Goal: Transaction & Acquisition: Purchase product/service

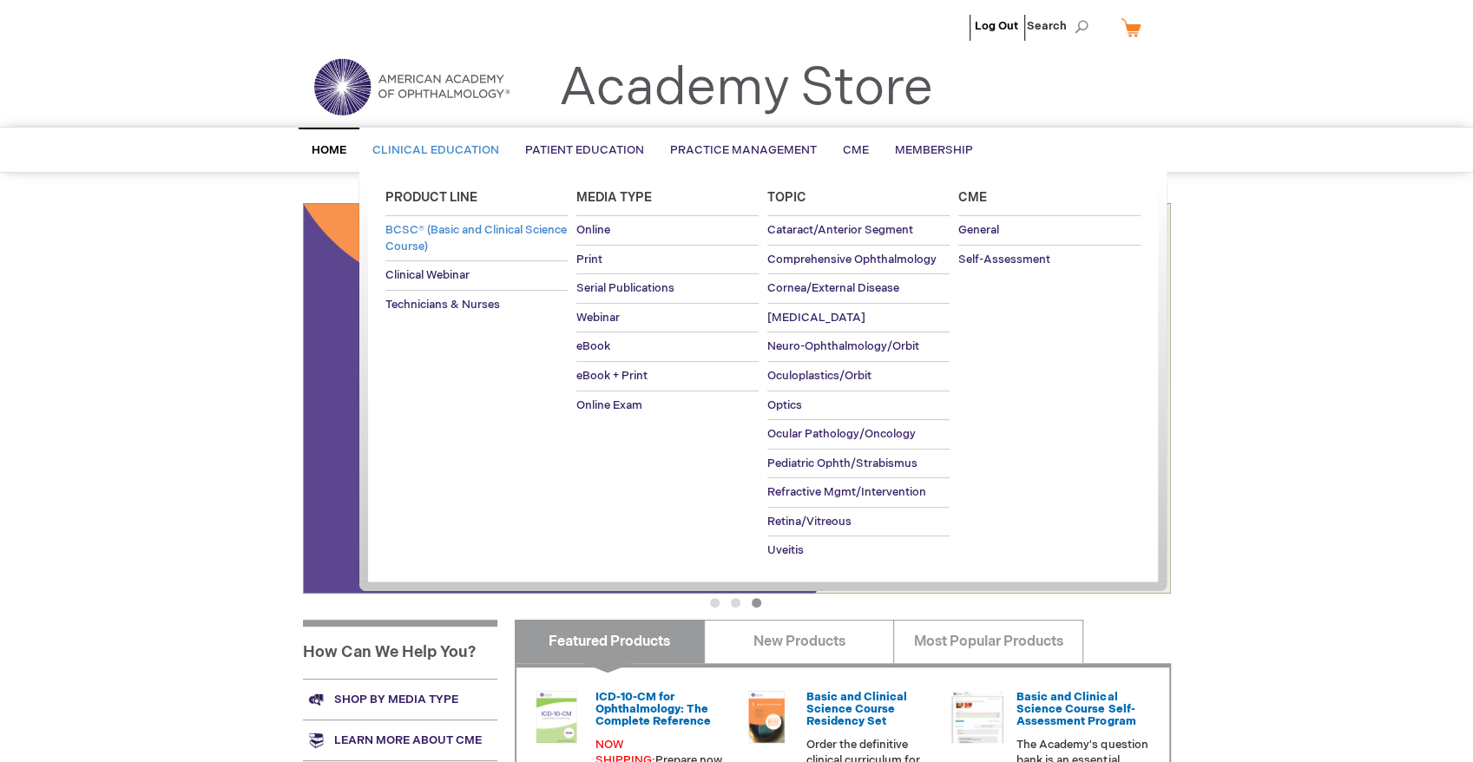
click at [464, 237] on span "BCSC® (Basic and Clinical Science Course)" at bounding box center [475, 238] width 181 height 30
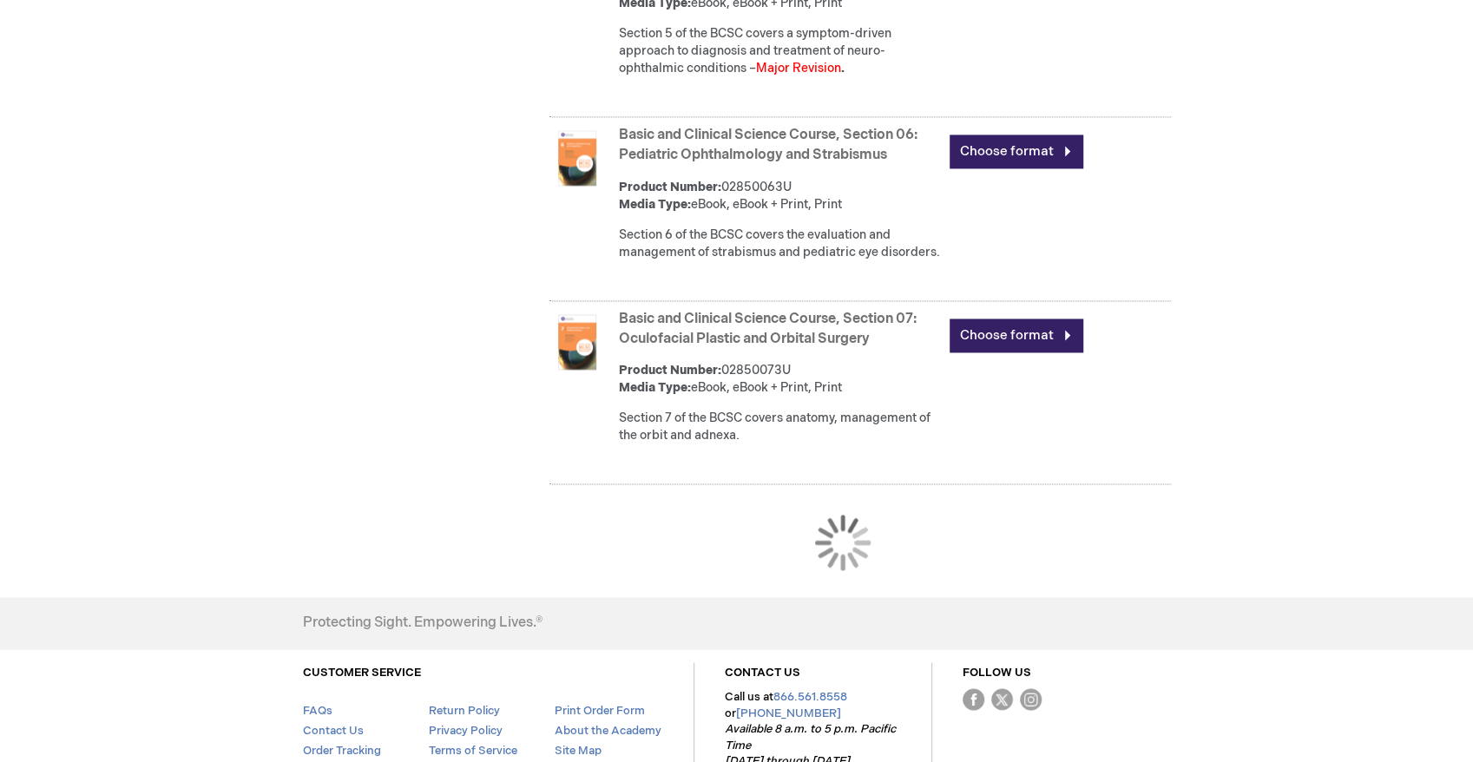
scroll to position [1736, 0]
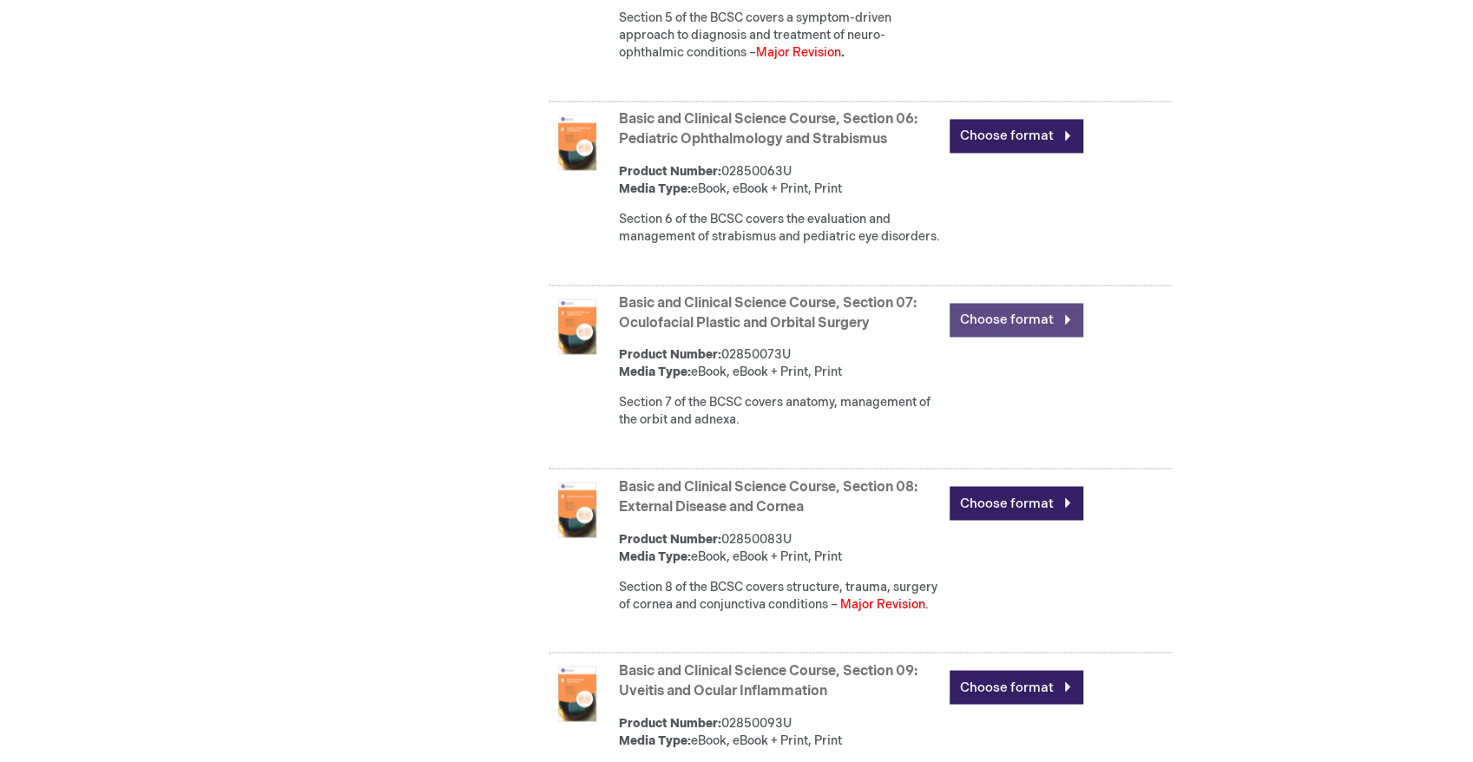
click at [994, 337] on link "Choose format" at bounding box center [1016, 320] width 134 height 34
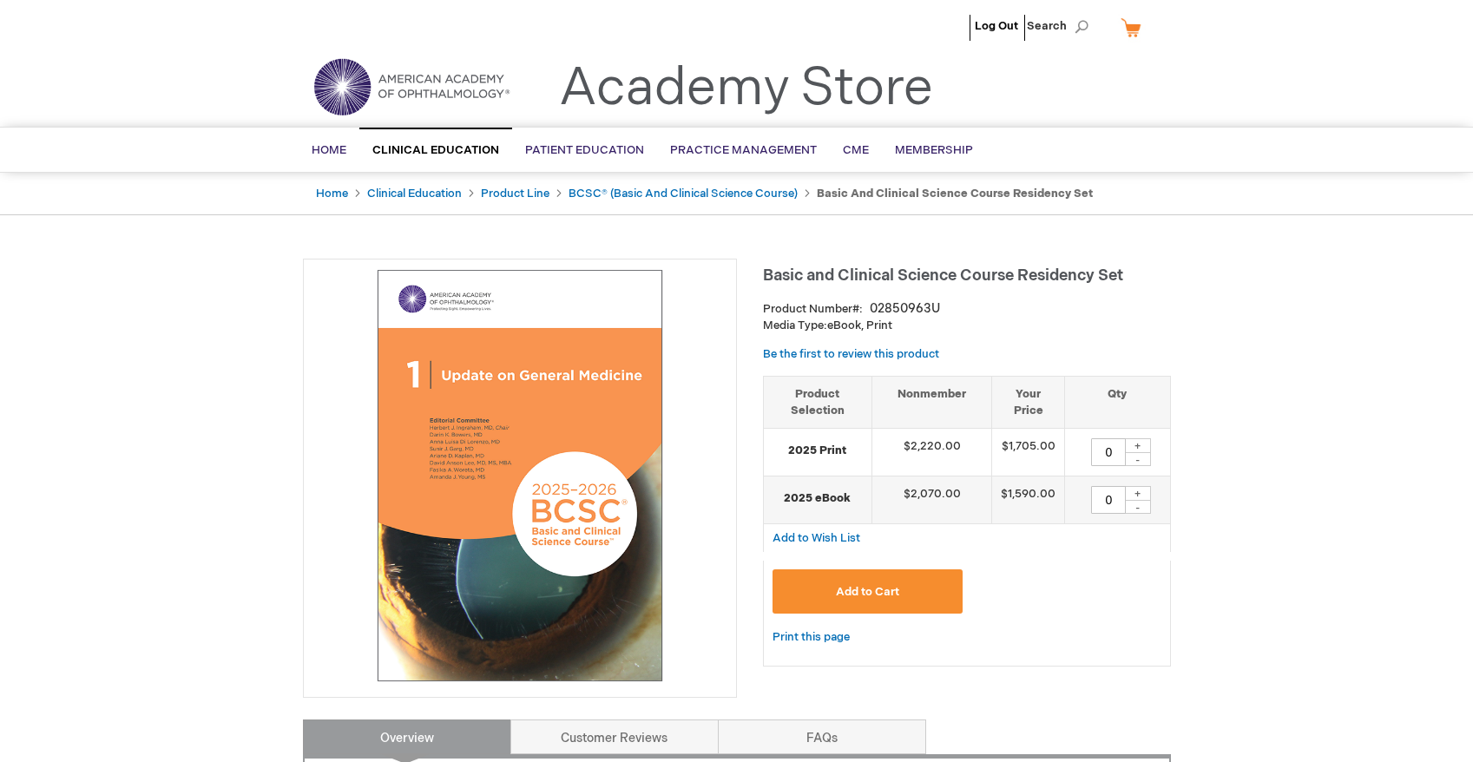
type input "0"
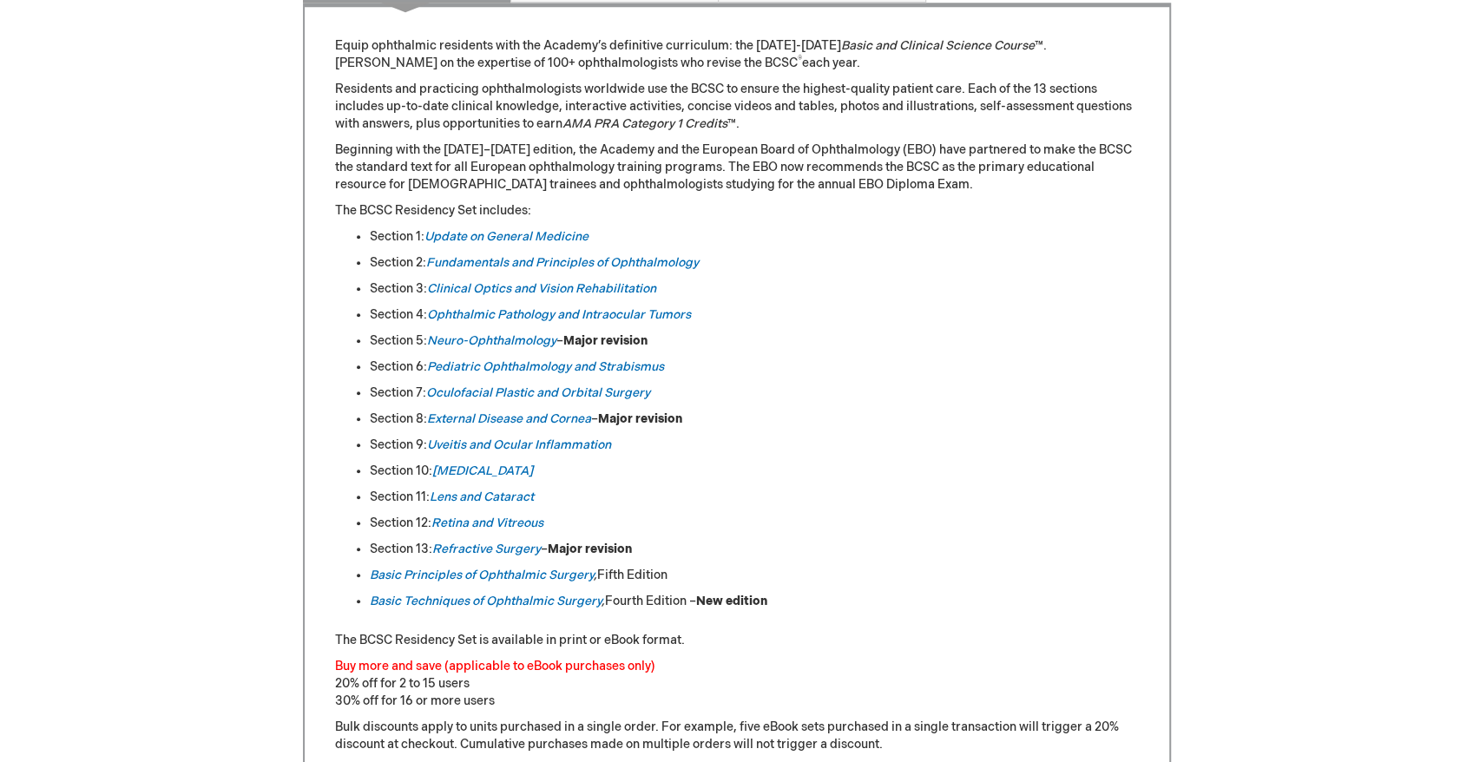
scroll to position [404, 0]
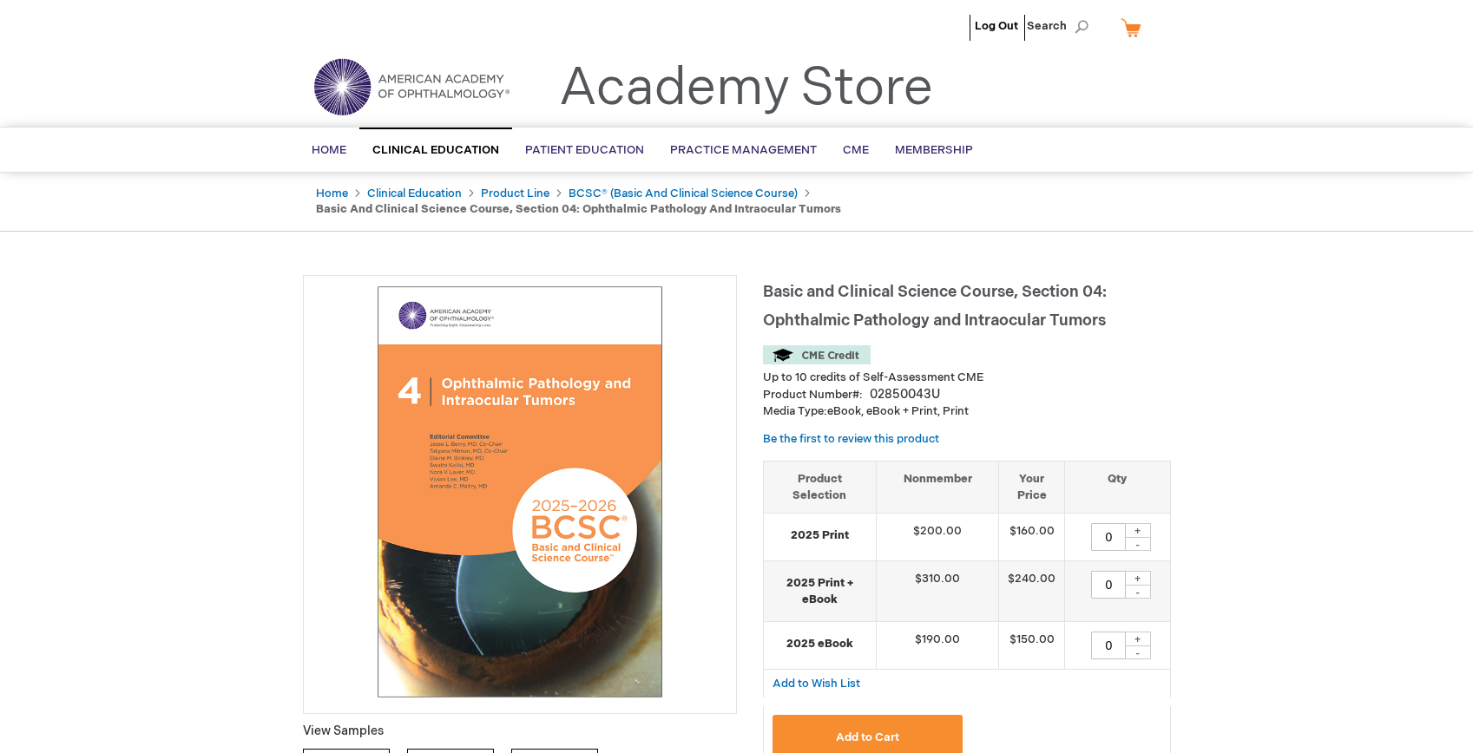
type input "0"
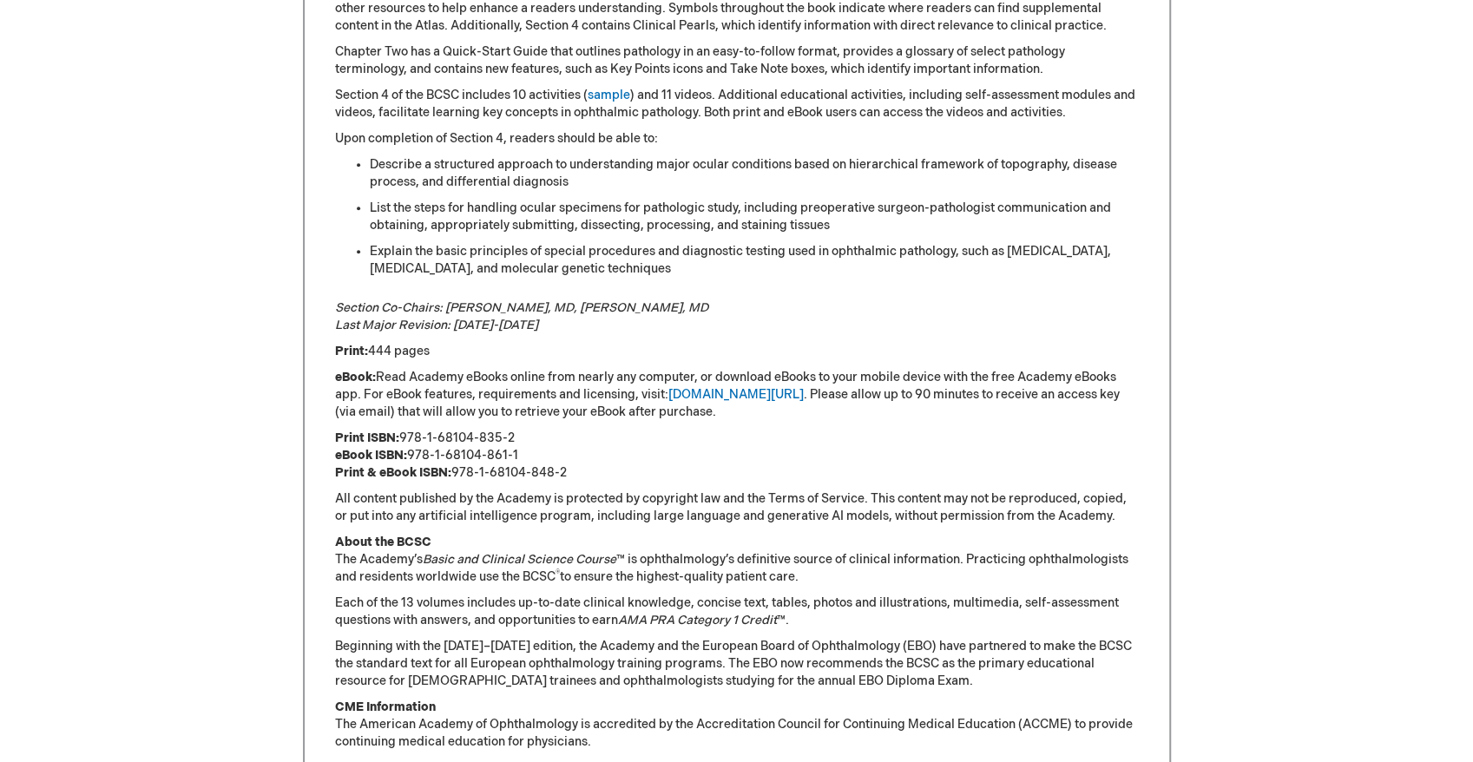
scroll to position [1041, 0]
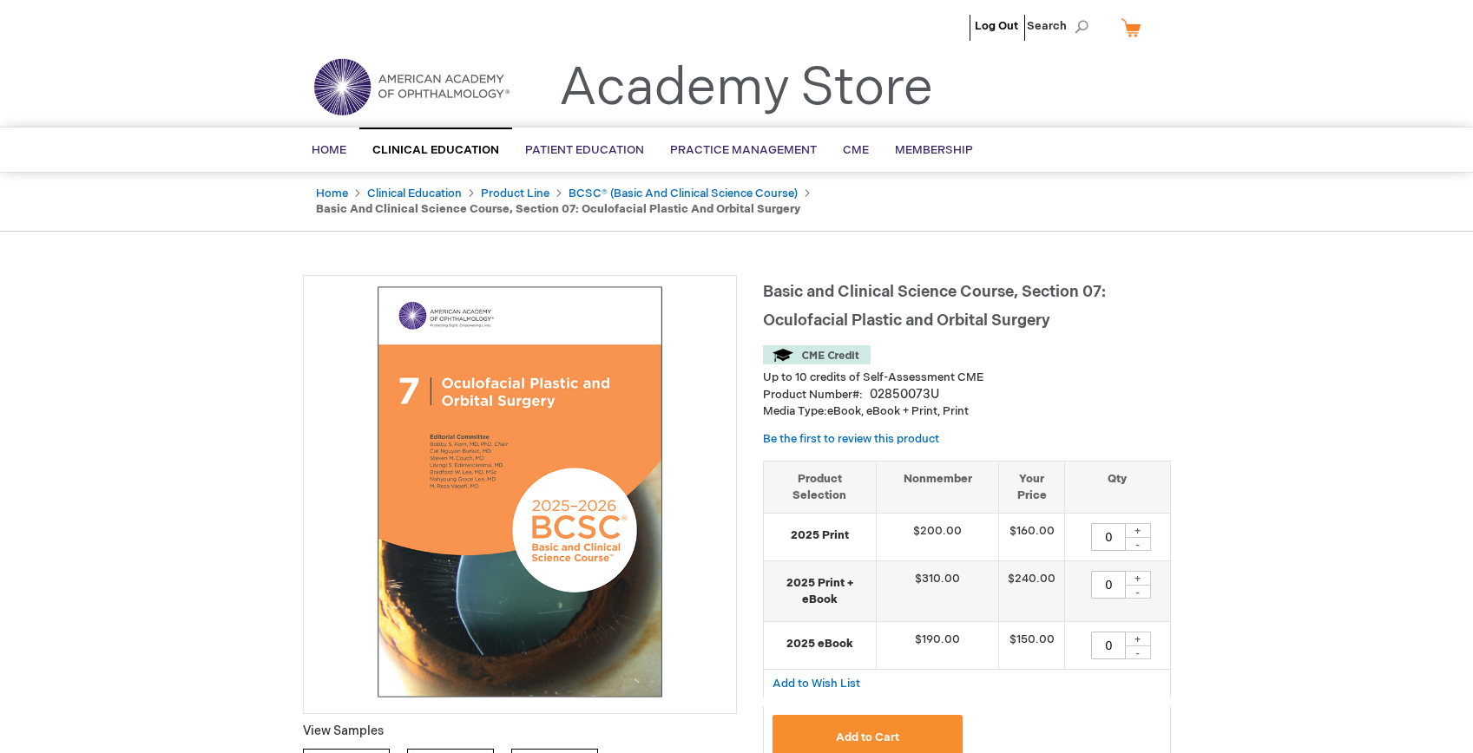
type input "0"
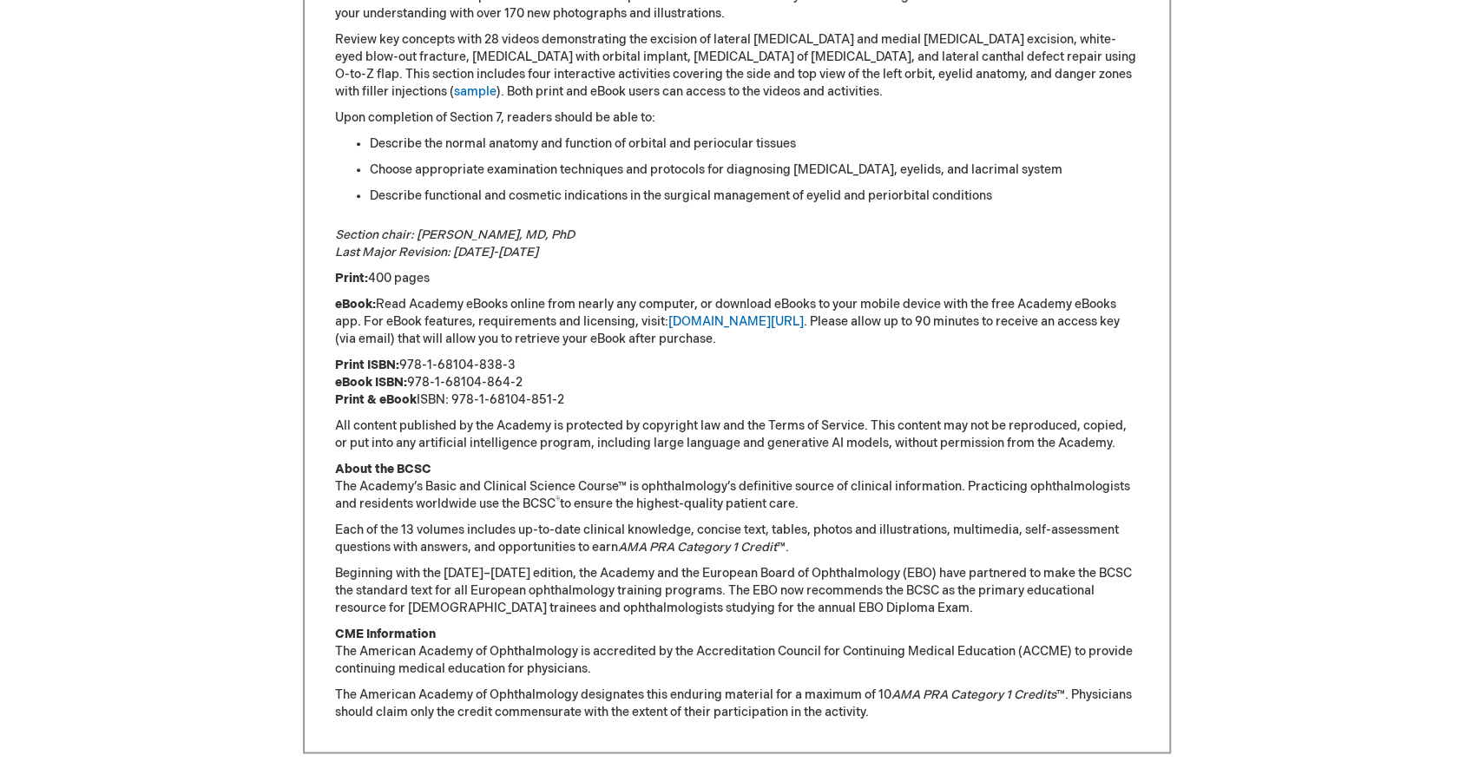
scroll to position [1041, 0]
